Goal: Transaction & Acquisition: Purchase product/service

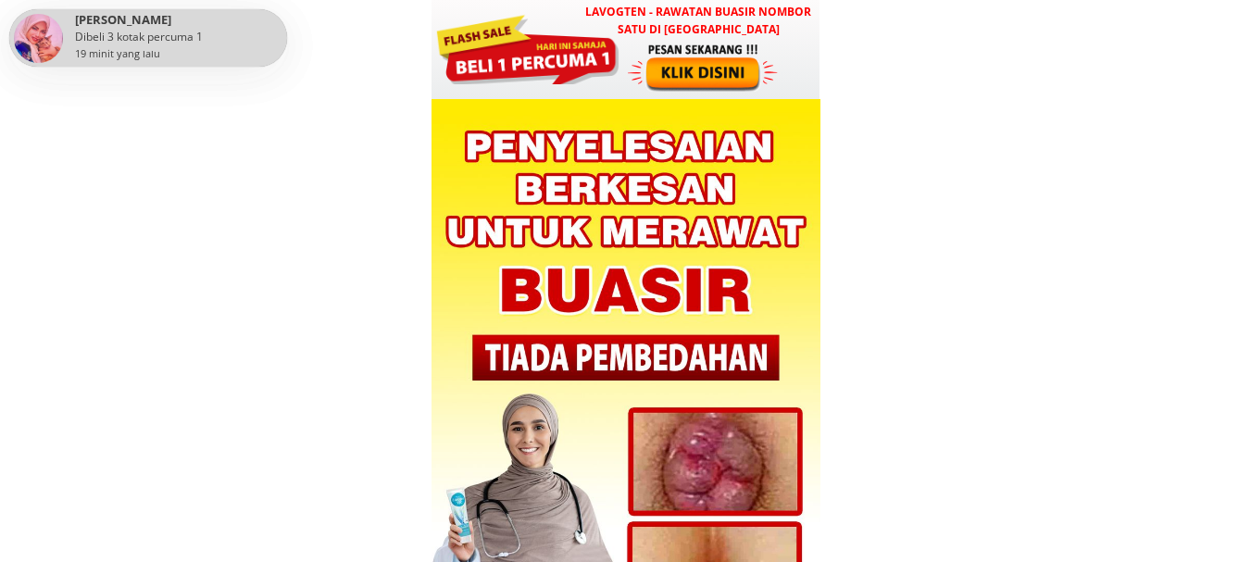
click at [686, 92] on div at bounding box center [705, 67] width 154 height 51
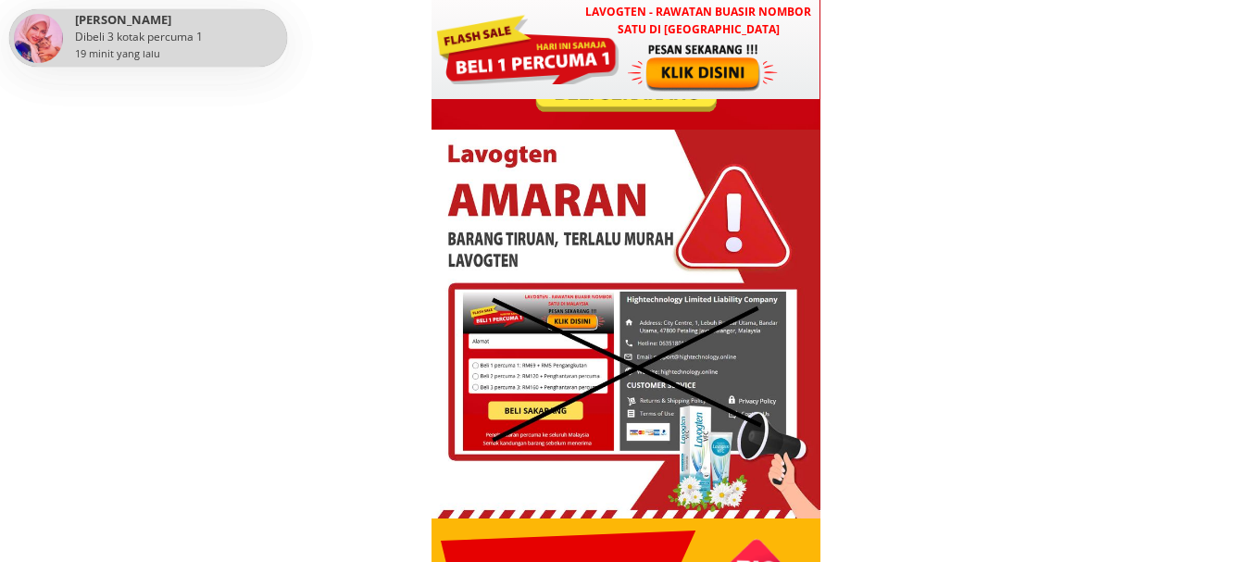
scroll to position [6559, 0]
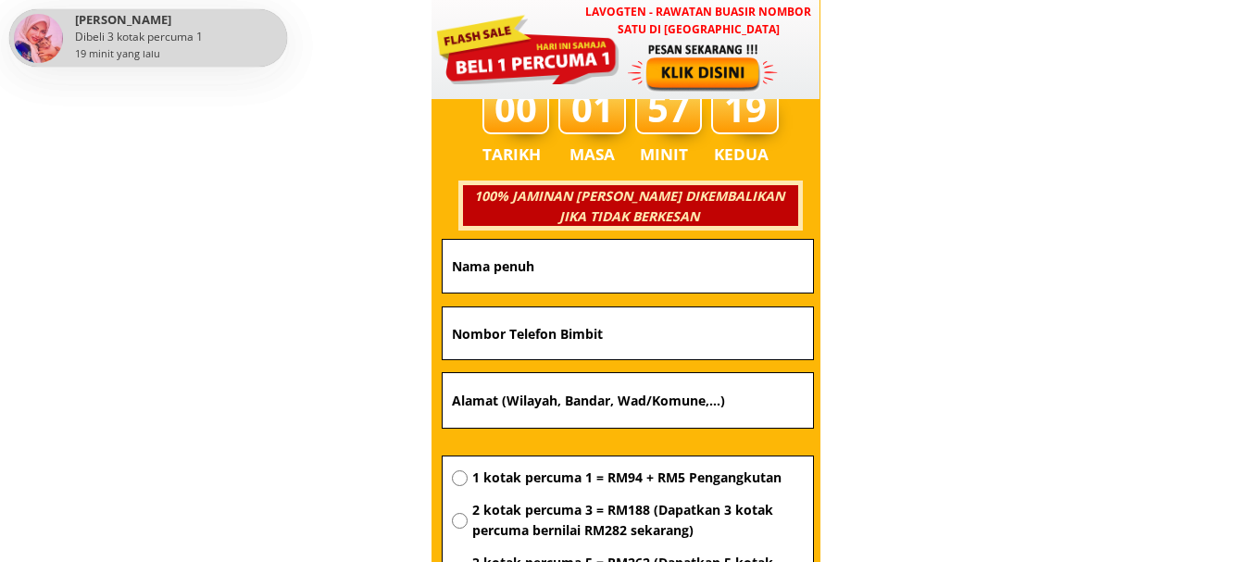
click at [618, 392] on input "text" at bounding box center [627, 401] width 361 height 56
paste input "Kg sundang laut batu sapi Sandakan Sabah 90000"
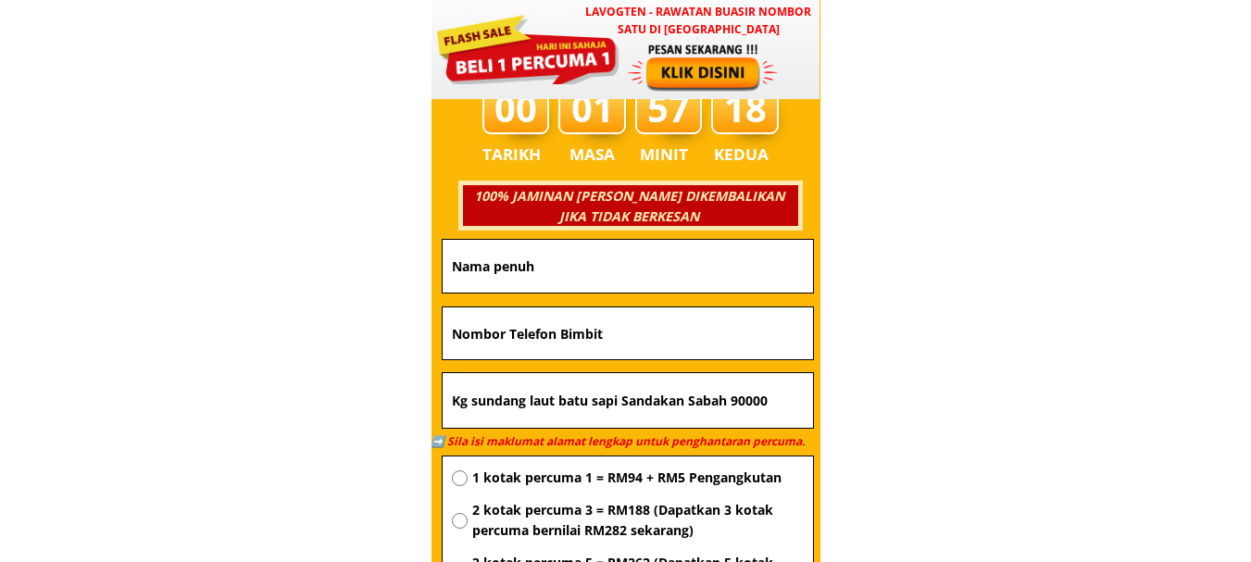
type input "Kg sundang laut batu sapi Sandakan Sabah 90000"
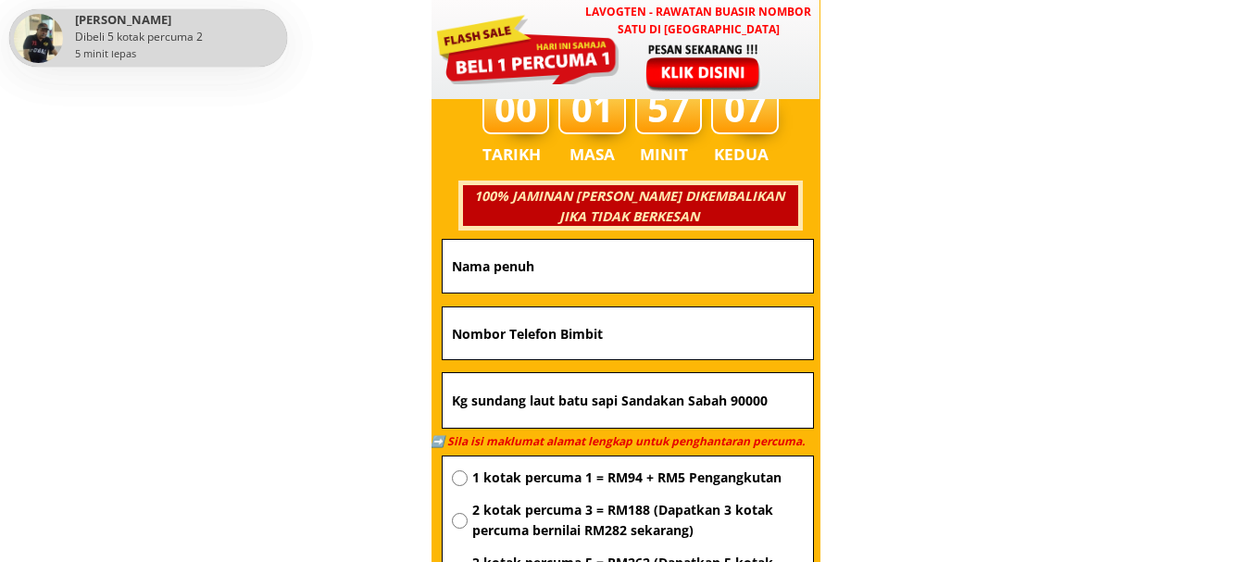
click at [616, 331] on input "text" at bounding box center [627, 333] width 361 height 52
paste input "0143720784"
type input "0143720784"
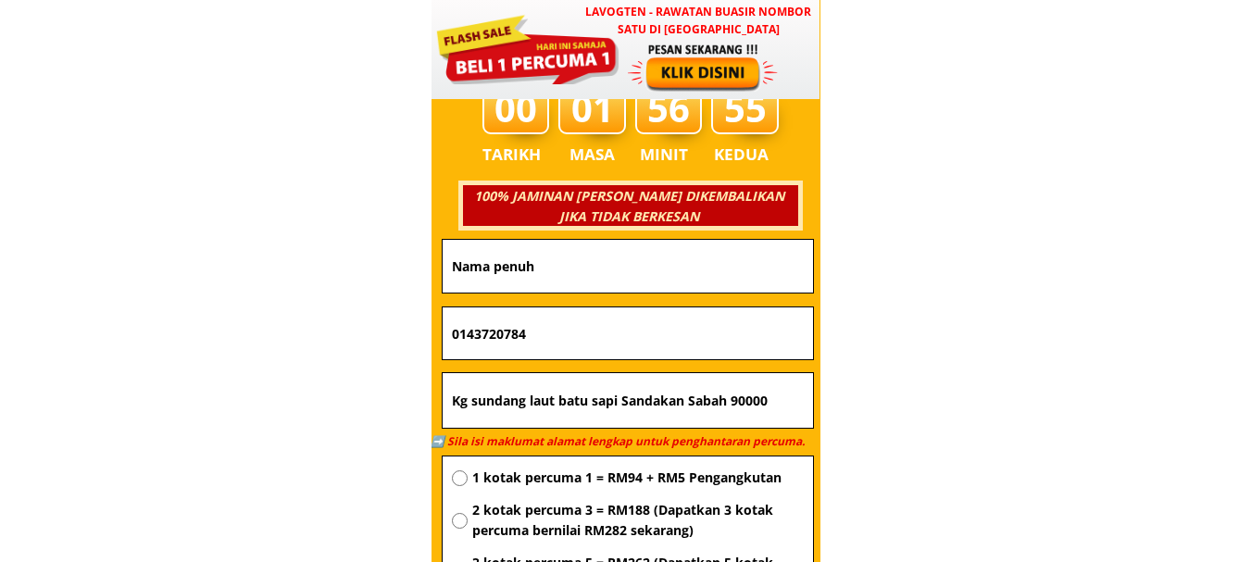
click at [564, 240] on input "text" at bounding box center [627, 266] width 361 height 53
paste input "Zee Jallim"
type input "Zee Jallim"
click at [557, 477] on span "1 kotak percuma 1 = RM94 + RM5 Pengangkutan" at bounding box center [638, 478] width 332 height 20
radio input "true"
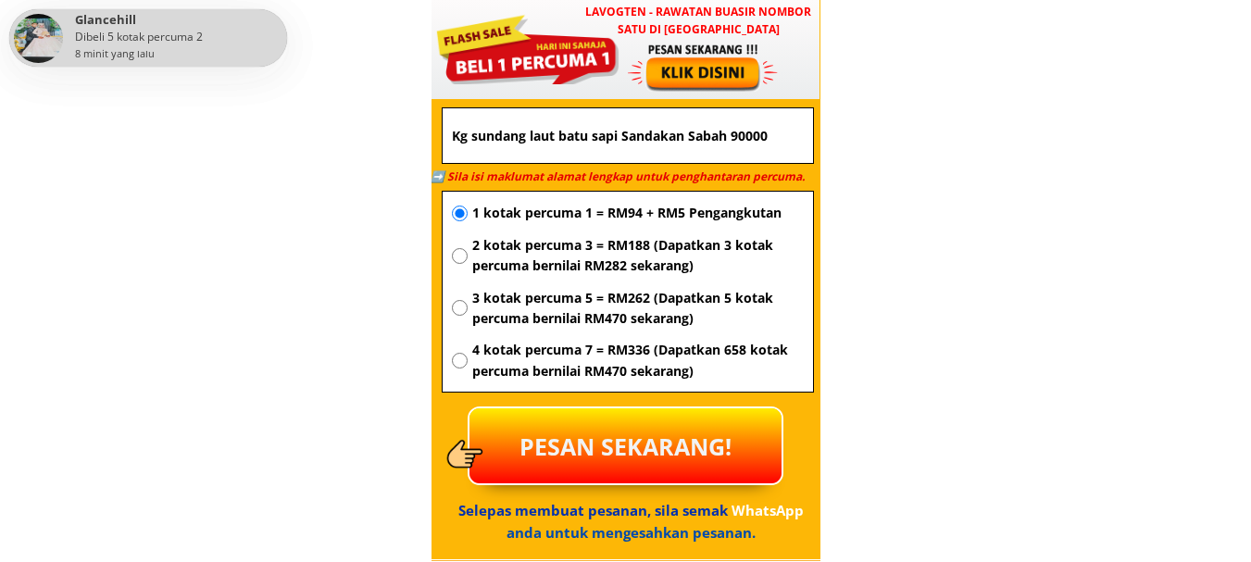
scroll to position [6848, 0]
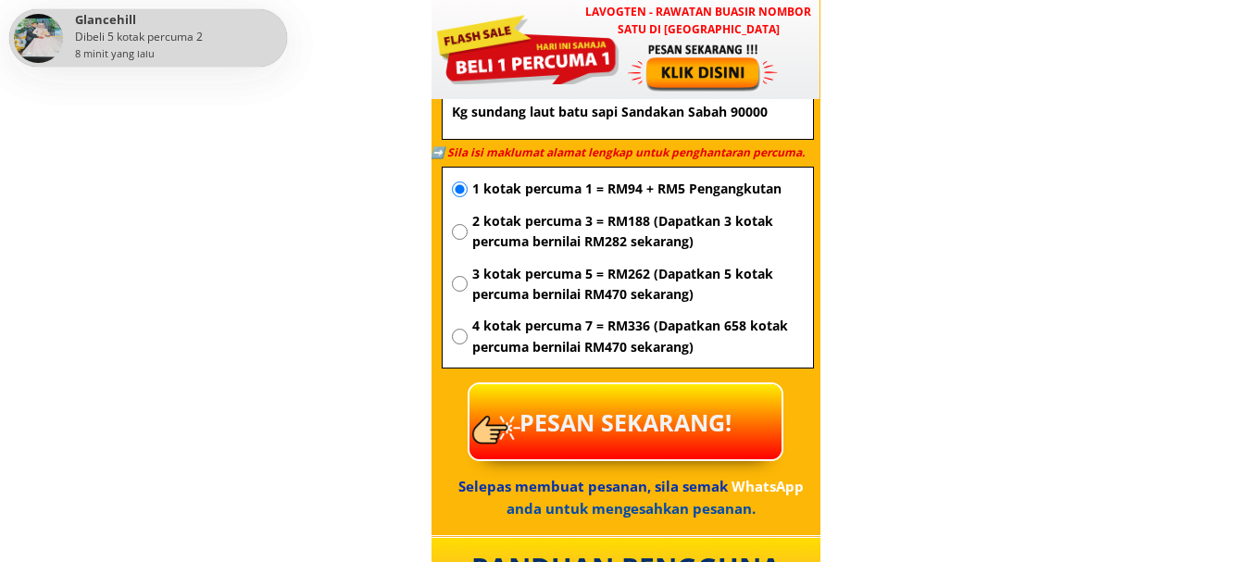
click at [722, 419] on p "PESAN SEKARANG!" at bounding box center [625, 421] width 312 height 75
